Goal: Navigation & Orientation: Find specific page/section

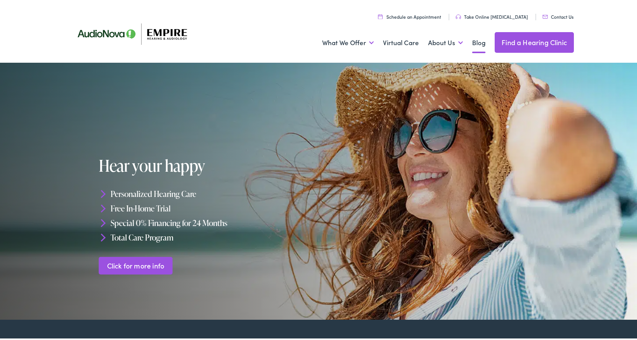
click at [473, 44] on link "Blog" at bounding box center [478, 41] width 13 height 28
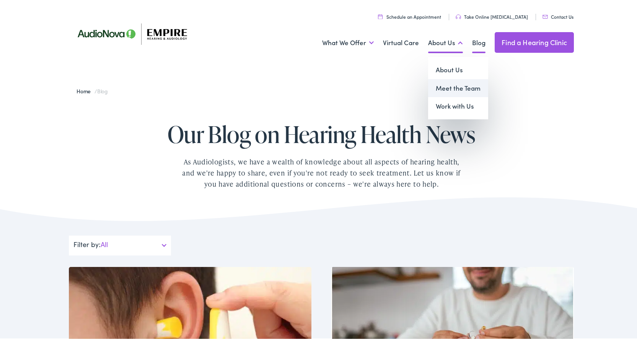
click at [461, 86] on link "Meet the Team" at bounding box center [458, 87] width 60 height 18
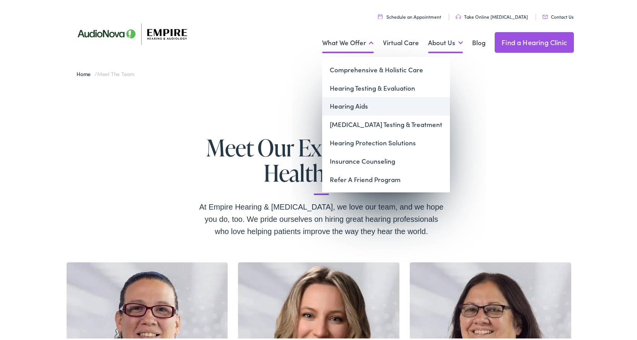
click at [356, 107] on link "Hearing Aids" at bounding box center [386, 105] width 128 height 18
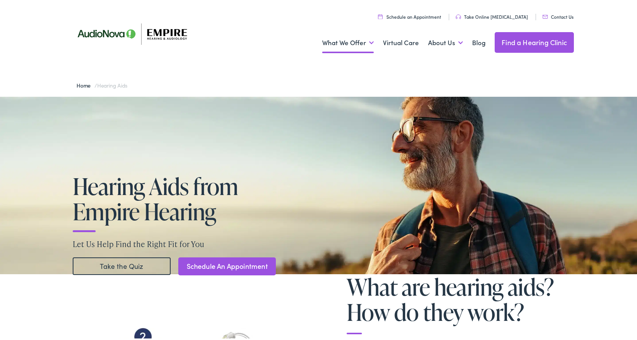
click at [534, 40] on link "Find a Hearing Clinic" at bounding box center [534, 41] width 79 height 21
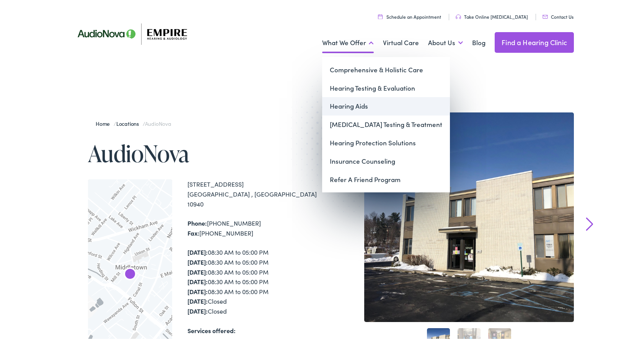
click at [349, 104] on link "Hearing Aids" at bounding box center [386, 105] width 128 height 18
